Goal: Task Accomplishment & Management: Manage account settings

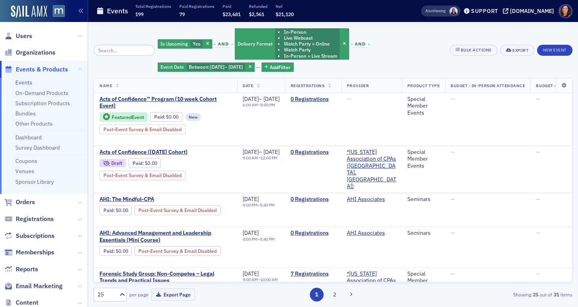
scroll to position [537, 0]
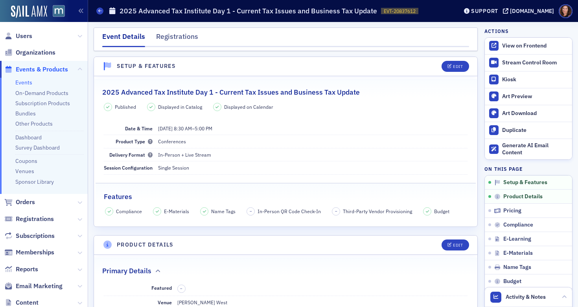
click at [29, 85] on link "Events" at bounding box center [23, 82] width 17 height 7
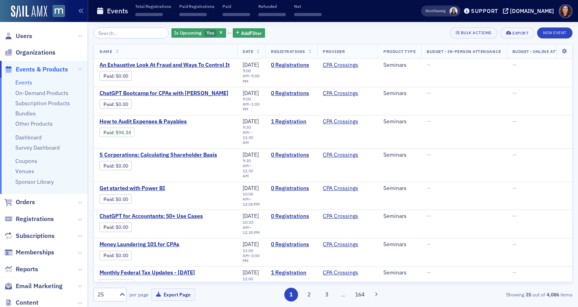
click at [105, 35] on input "search" at bounding box center [131, 33] width 75 height 11
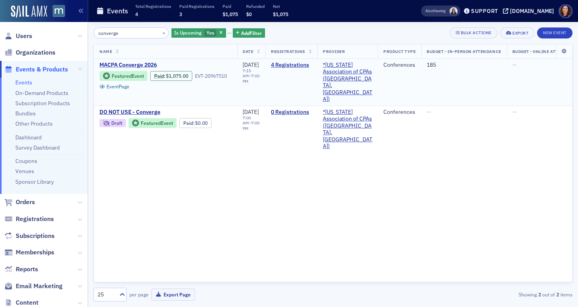
type input "converge"
click at [135, 65] on span "MACPA Converge 2026" at bounding box center [165, 65] width 132 height 7
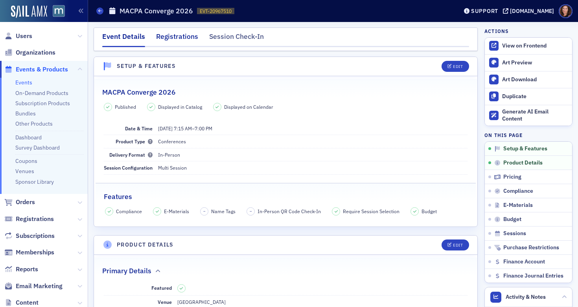
click at [173, 40] on div "Registrations" at bounding box center [177, 38] width 42 height 15
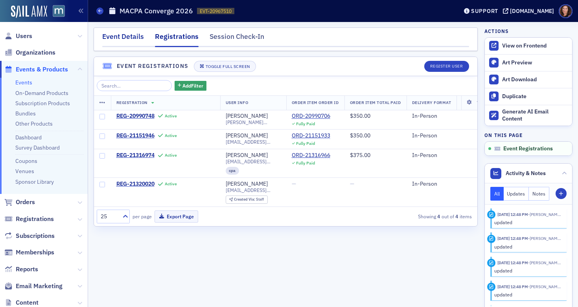
click at [129, 34] on div "Event Details" at bounding box center [123, 38] width 42 height 15
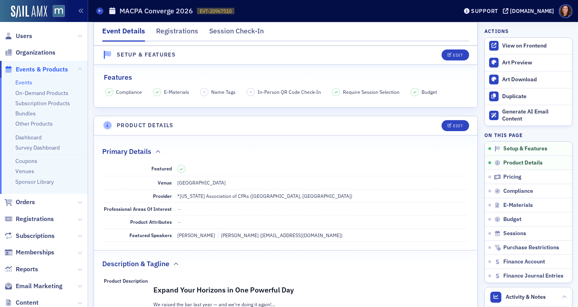
scroll to position [114, 0]
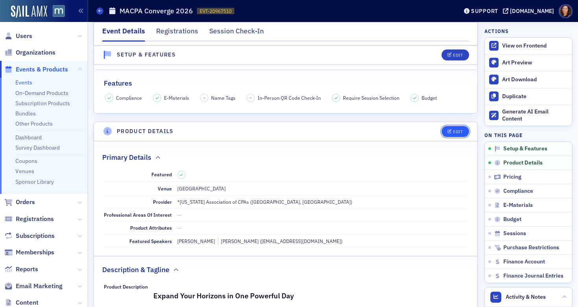
click at [448, 127] on button "Edit" at bounding box center [454, 131] width 27 height 11
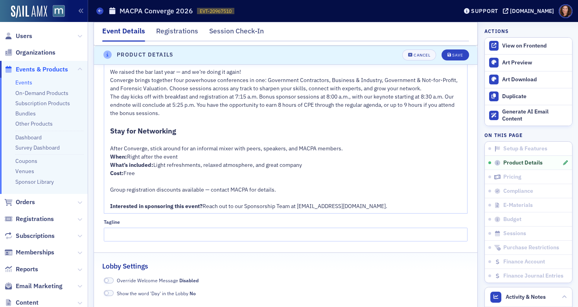
scroll to position [503, 0]
click at [188, 116] on div "The day kicks off with breakfast and registration at 7:15 a.m. Bonus sponsor se…" at bounding box center [286, 104] width 352 height 25
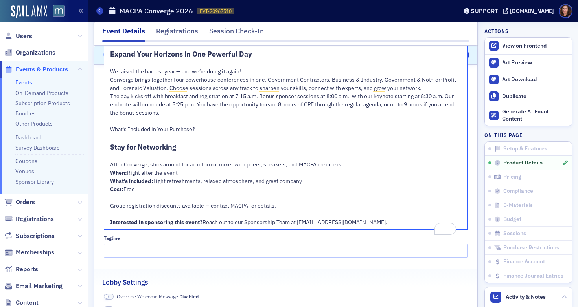
click at [168, 129] on span "What's Included in Your Purchase?" at bounding box center [152, 129] width 85 height 7
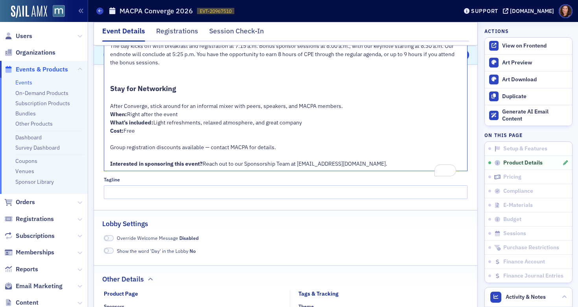
scroll to position [545, 0]
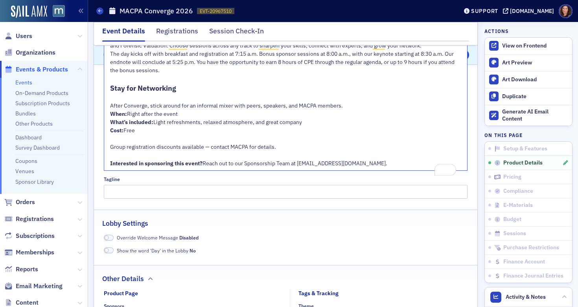
click at [181, 129] on div "Cost: Free" at bounding box center [286, 131] width 352 height 8
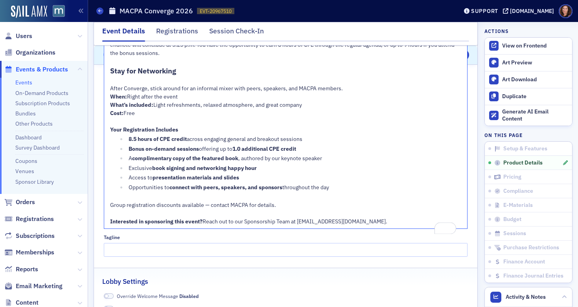
scroll to position [564, 0]
drag, startPoint x: 178, startPoint y: 149, endPoint x: 146, endPoint y: 148, distance: 32.2
click at [146, 148] on span "Bonus on-demand sessions" at bounding box center [164, 148] width 70 height 7
click at [296, 159] on span ", authored by our keynote speaker" at bounding box center [280, 157] width 84 height 7
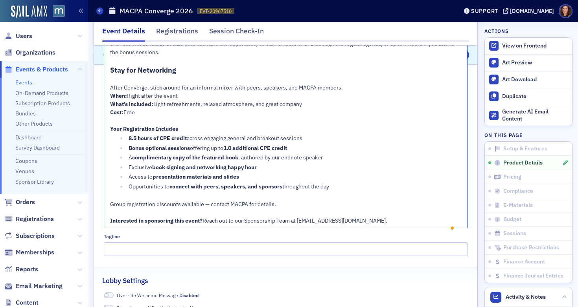
click at [333, 158] on div "A complimentary copy of the featured book , authored by our endnote speaker" at bounding box center [295, 158] width 333 height 8
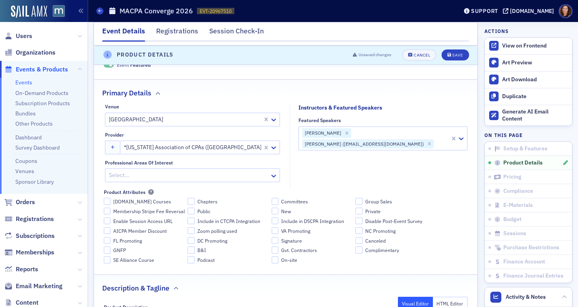
scroll to position [195, 0]
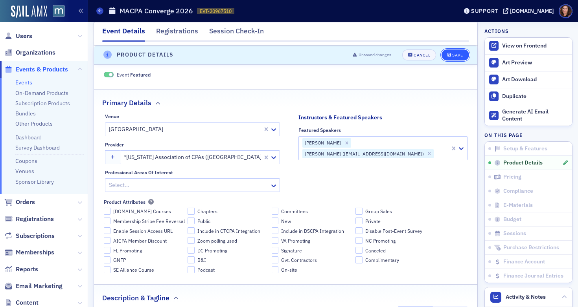
click at [450, 58] on button "Save" at bounding box center [454, 55] width 27 height 11
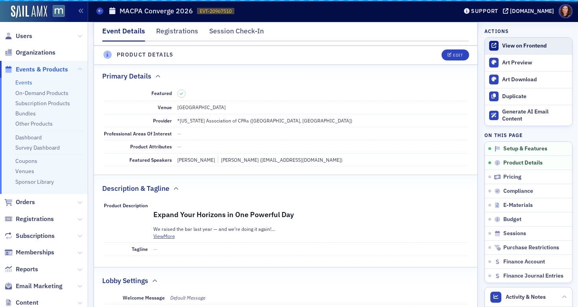
scroll to position [190, 0]
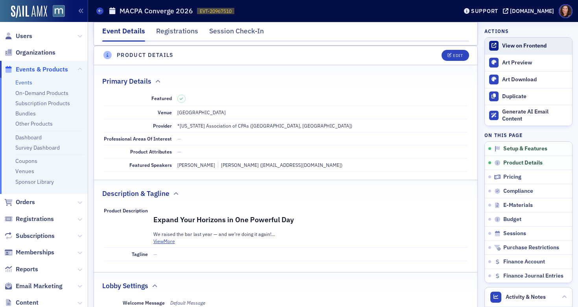
click at [522, 47] on div "View on Frontend" at bounding box center [535, 45] width 66 height 7
click at [447, 54] on span "Edit" at bounding box center [454, 55] width 15 height 4
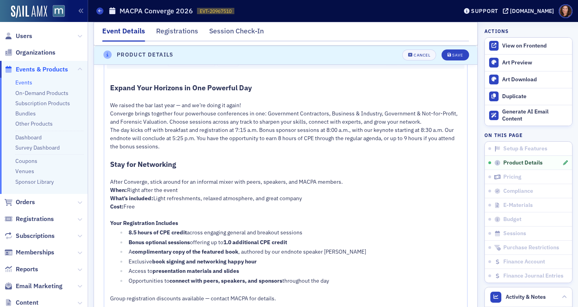
scroll to position [495, 0]
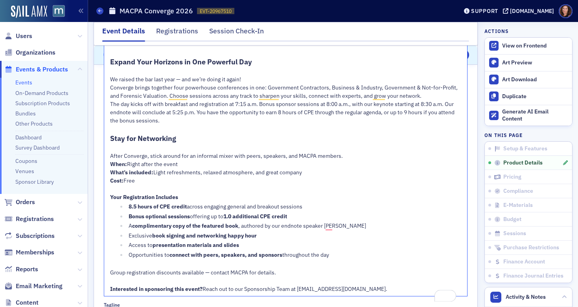
drag, startPoint x: 111, startPoint y: 139, endPoint x: 193, endPoint y: 183, distance: 93.2
click at [193, 183] on div "Expand Your Horizons in One Powerful Day We raised the bar last year — and we’r…" at bounding box center [286, 171] width 352 height 246
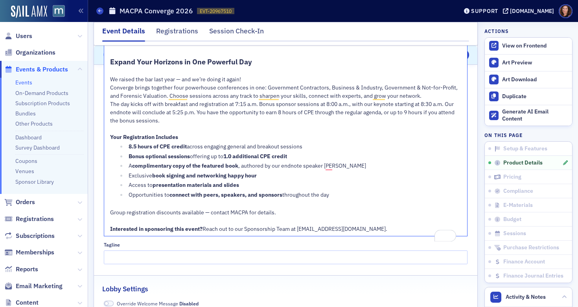
click at [340, 196] on div "Opportunities to connect with peers, speakers, and sponsors throughout the day" at bounding box center [295, 195] width 333 height 8
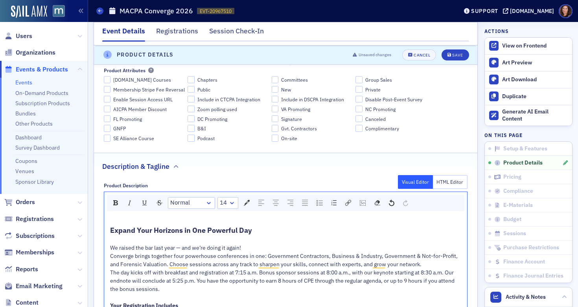
scroll to position [266, 0]
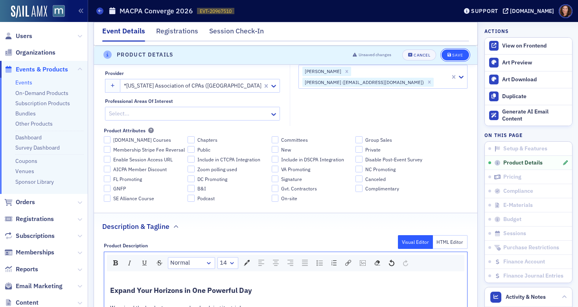
click at [447, 56] on span "Save" at bounding box center [454, 55] width 15 height 4
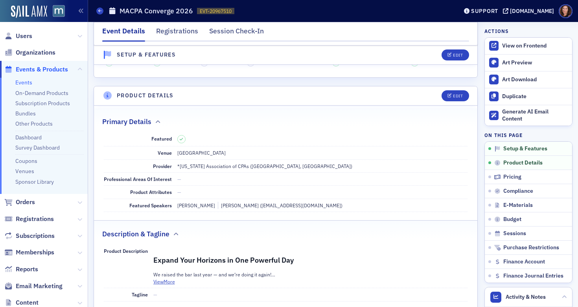
scroll to position [202, 0]
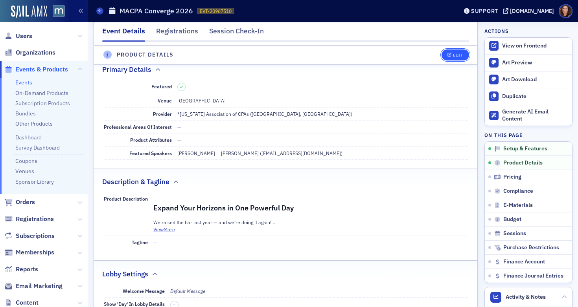
click at [454, 57] on div "Edit" at bounding box center [458, 55] width 10 height 4
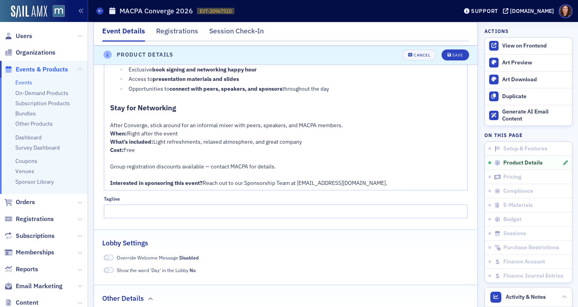
scroll to position [612, 0]
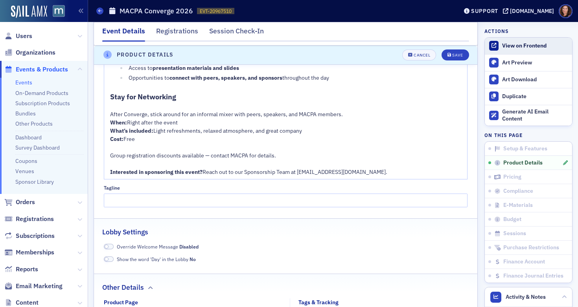
click at [504, 45] on div "View on Frontend" at bounding box center [535, 45] width 66 height 7
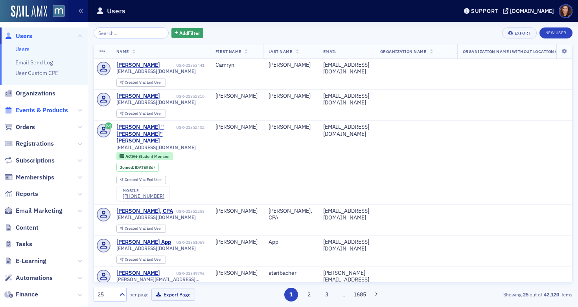
click at [44, 110] on span "Events & Products" at bounding box center [42, 110] width 52 height 9
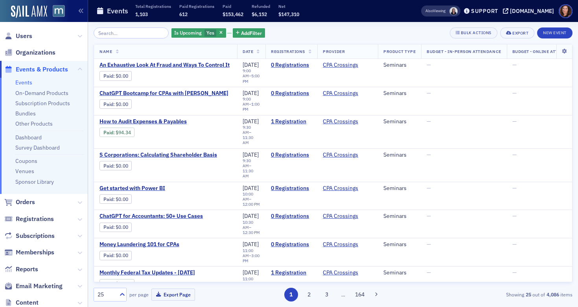
click at [139, 35] on input "search" at bounding box center [131, 33] width 75 height 11
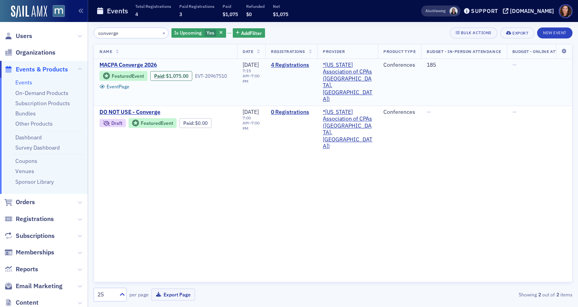
type input "converge"
click at [121, 62] on span "MACPA Converge 2026" at bounding box center [165, 65] width 132 height 7
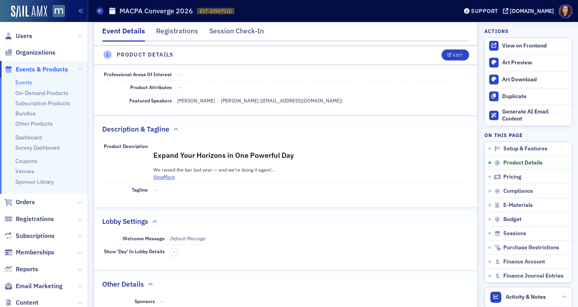
scroll to position [261, 0]
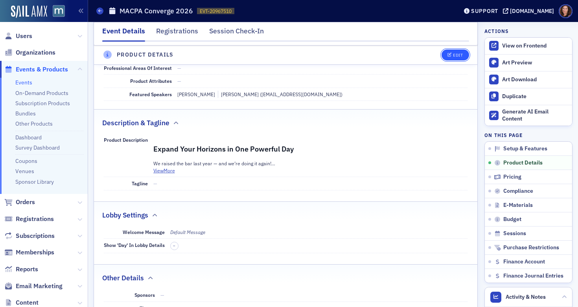
click at [454, 55] on div "Edit" at bounding box center [458, 55] width 10 height 4
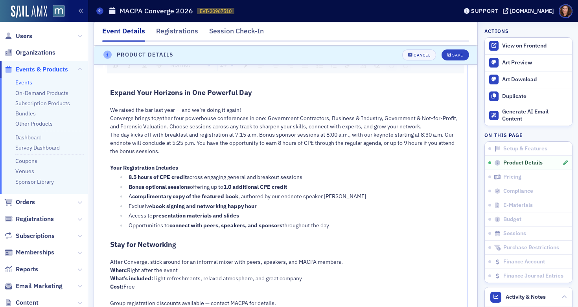
scroll to position [465, 0]
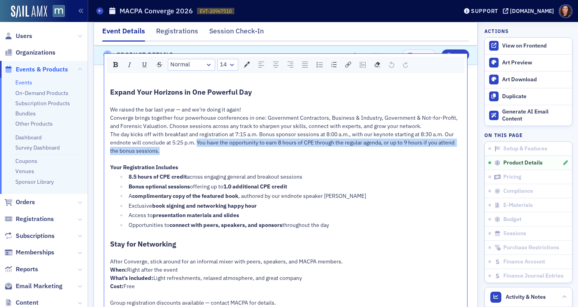
drag, startPoint x: 206, startPoint y: 141, endPoint x: 243, endPoint y: 153, distance: 39.4
click at [243, 153] on div "The day kicks off with breakfast and registration at 7:15 a.m. Bonus sponsor se…" at bounding box center [286, 142] width 352 height 25
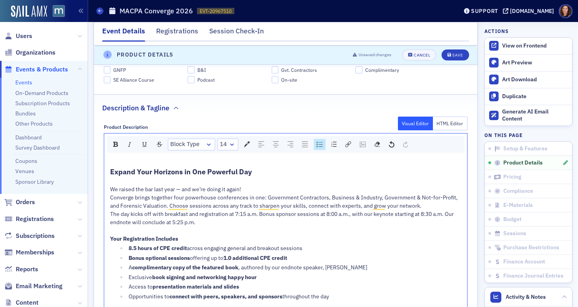
scroll to position [351, 0]
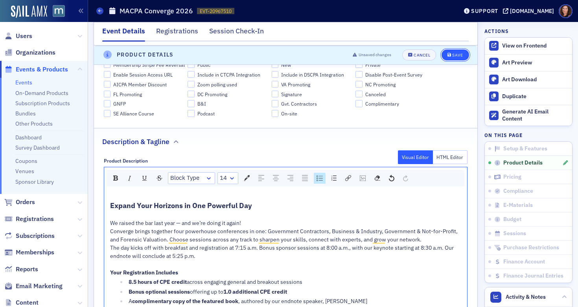
click at [455, 54] on div "Save" at bounding box center [457, 55] width 11 height 4
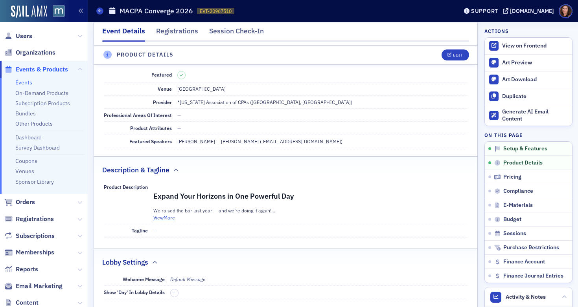
scroll to position [190, 0]
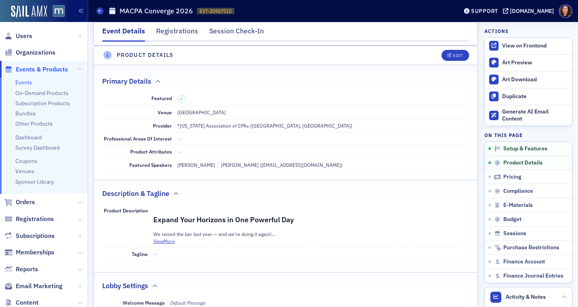
click at [331, 81] on div "Primary Details" at bounding box center [285, 77] width 367 height 18
